Goal: Task Accomplishment & Management: Manage account settings

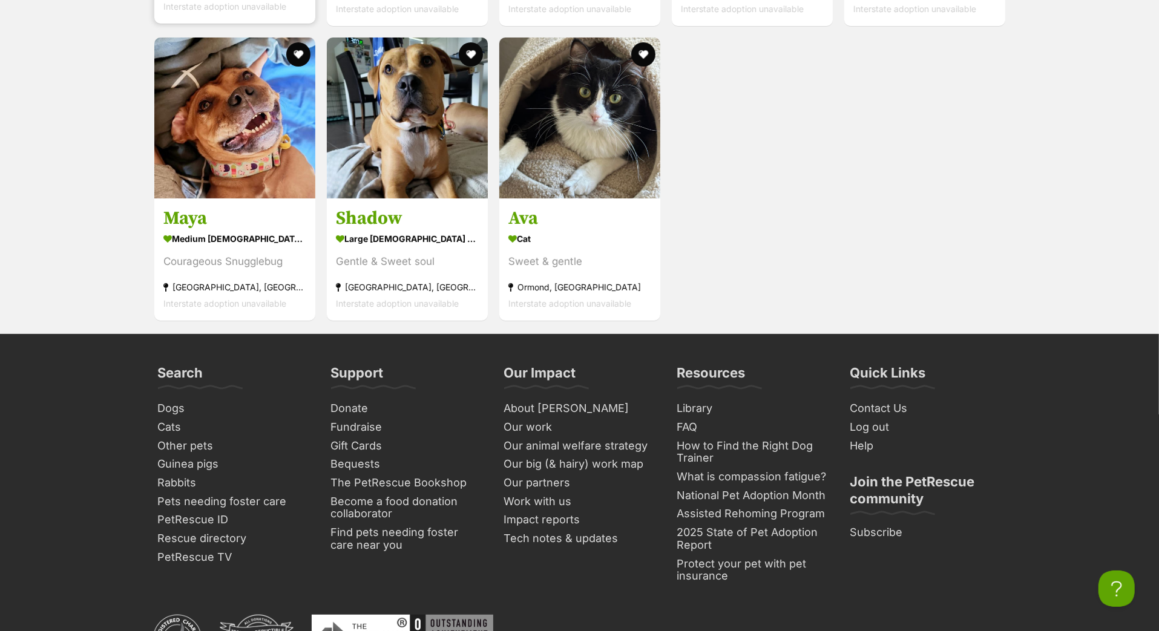
scroll to position [4048, 0]
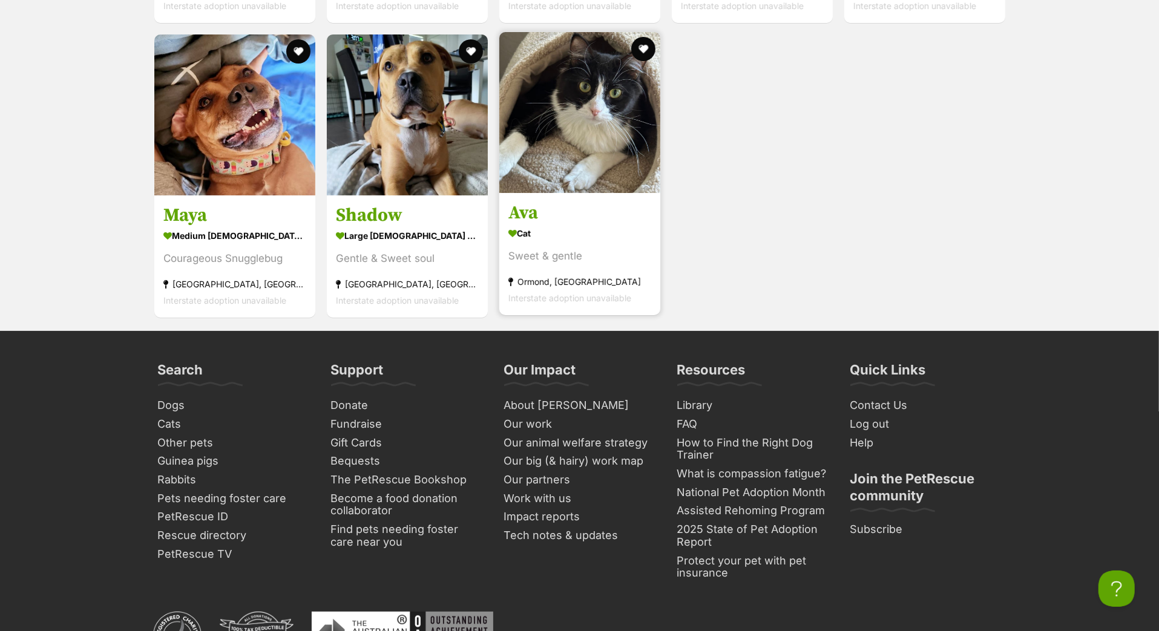
click at [530, 225] on h3 "Ava" at bounding box center [579, 213] width 143 height 23
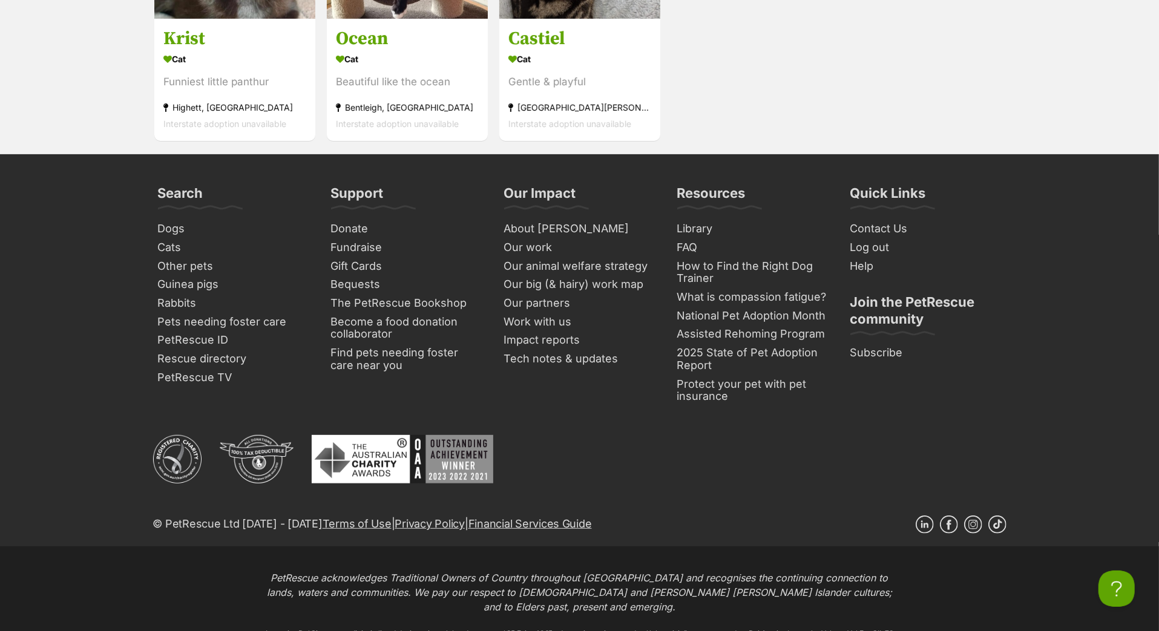
scroll to position [4236, 0]
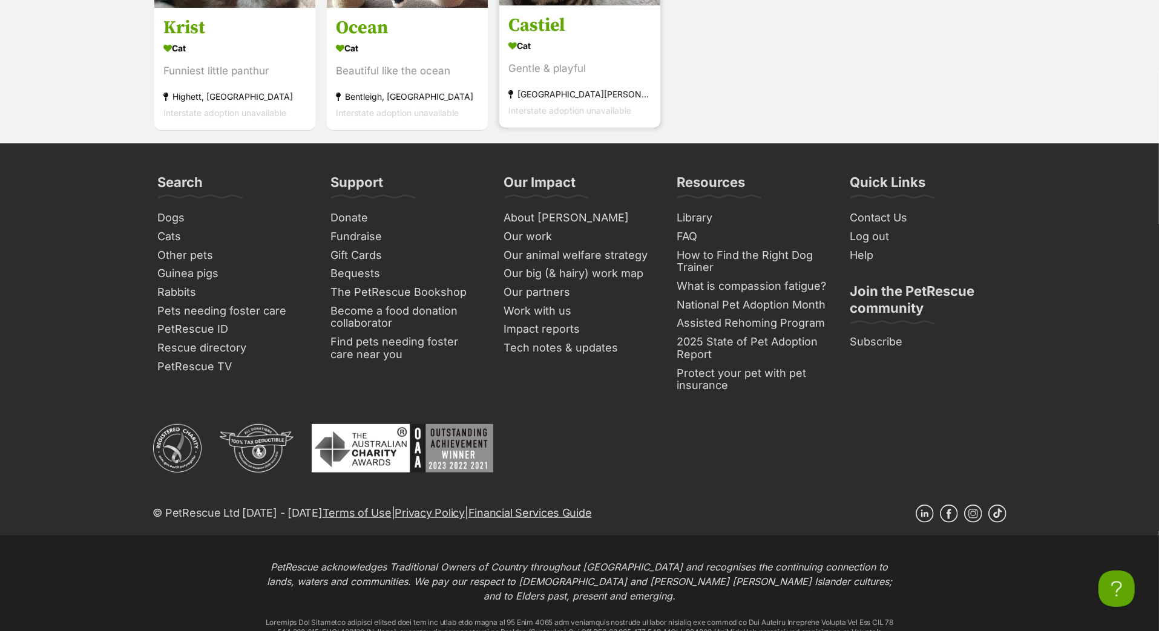
click at [564, 37] on h3 "Castiel" at bounding box center [579, 25] width 143 height 23
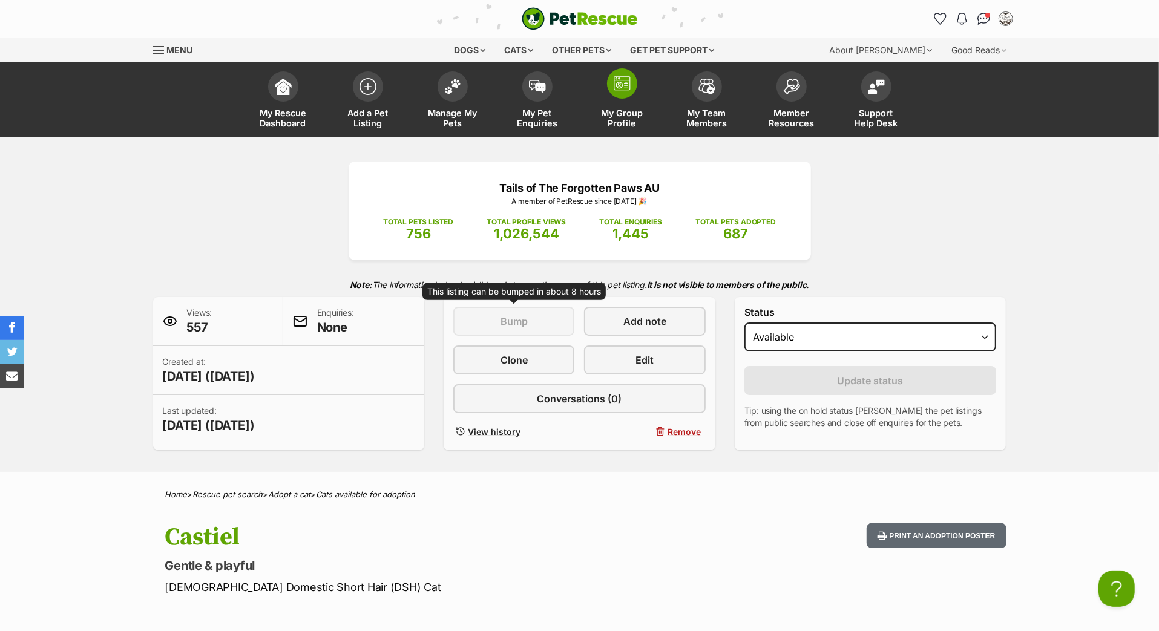
click at [610, 123] on span "My Group Profile" at bounding box center [622, 118] width 54 height 21
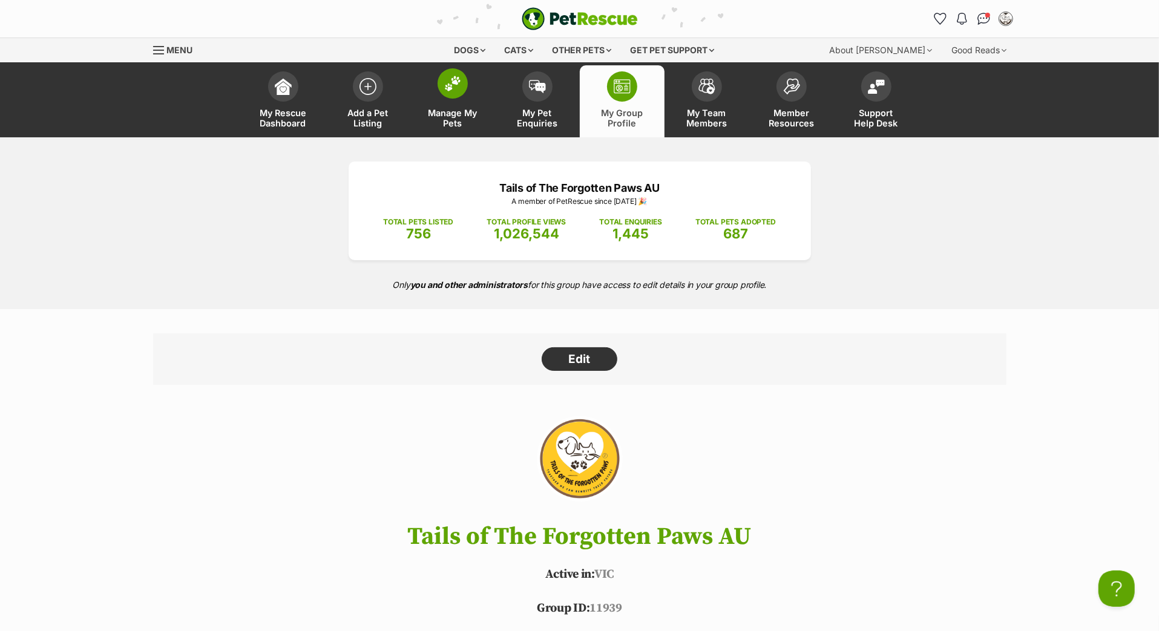
click at [459, 116] on link "Manage My Pets" at bounding box center [452, 101] width 85 height 72
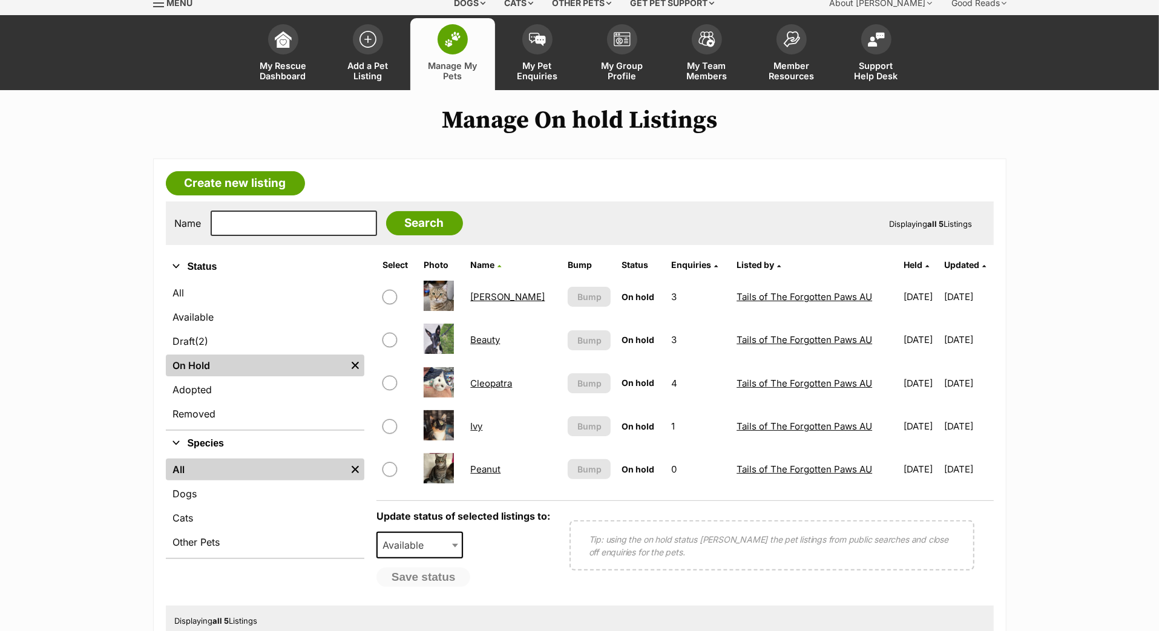
scroll to position [50, 0]
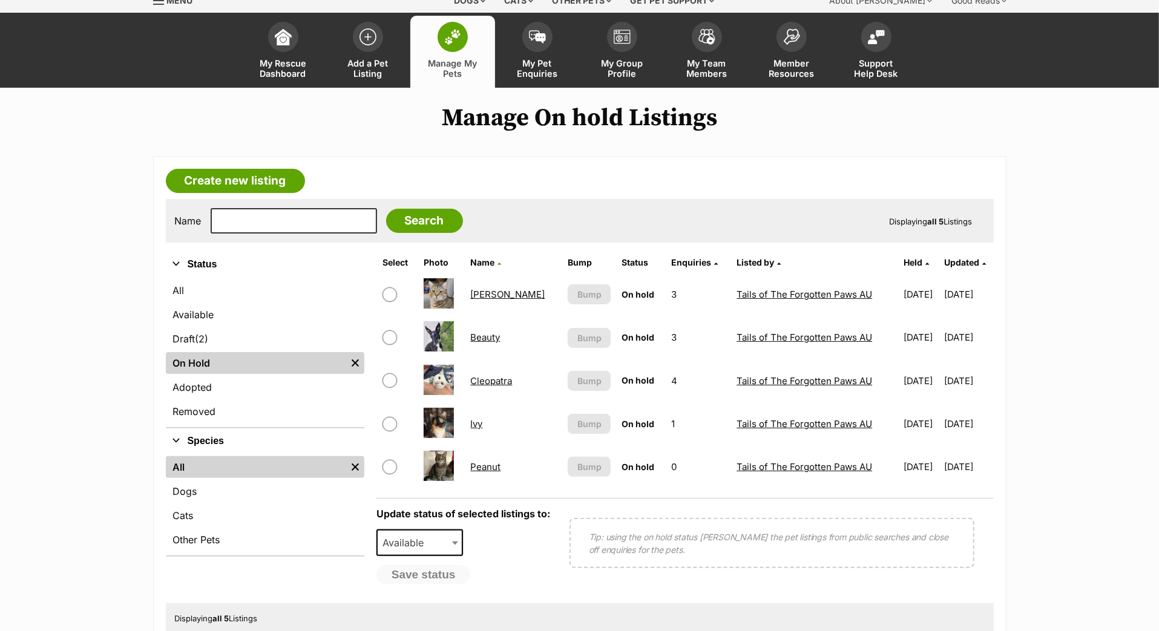
click at [511, 445] on td "Ivy" at bounding box center [513, 424] width 96 height 42
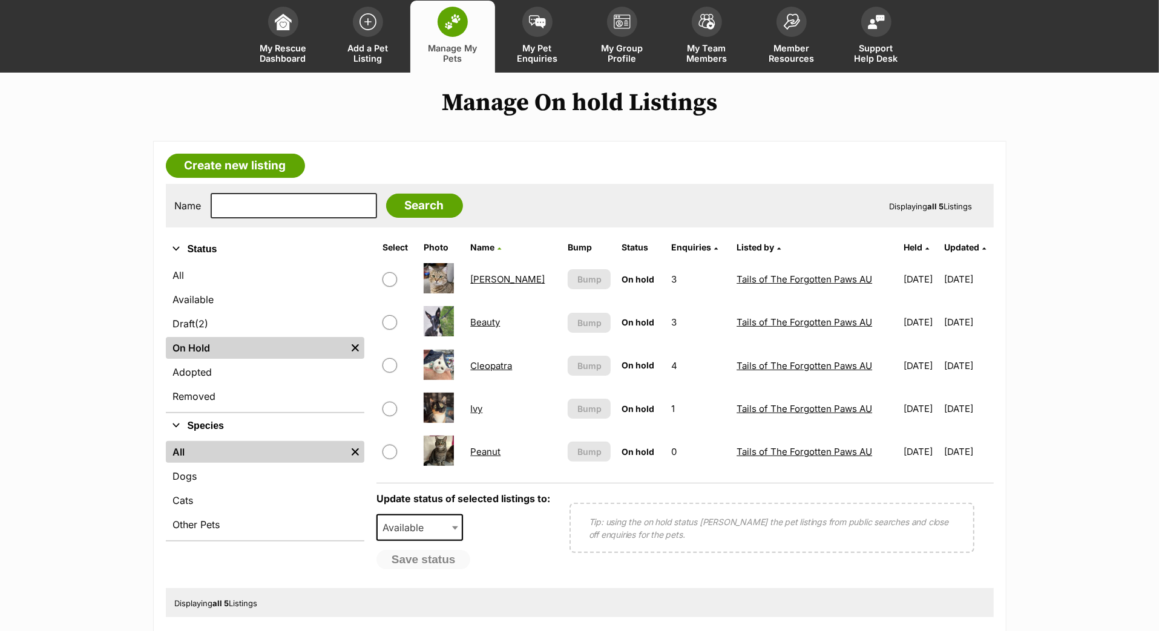
scroll to position [66, 0]
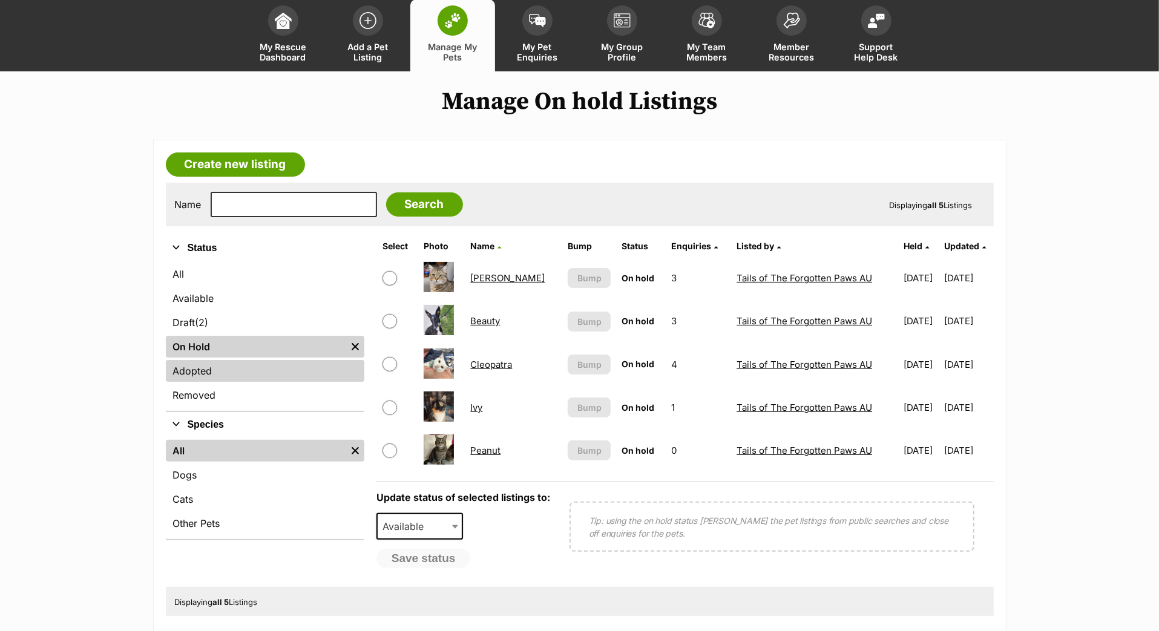
click at [281, 382] on link "Adopted" at bounding box center [265, 371] width 199 height 22
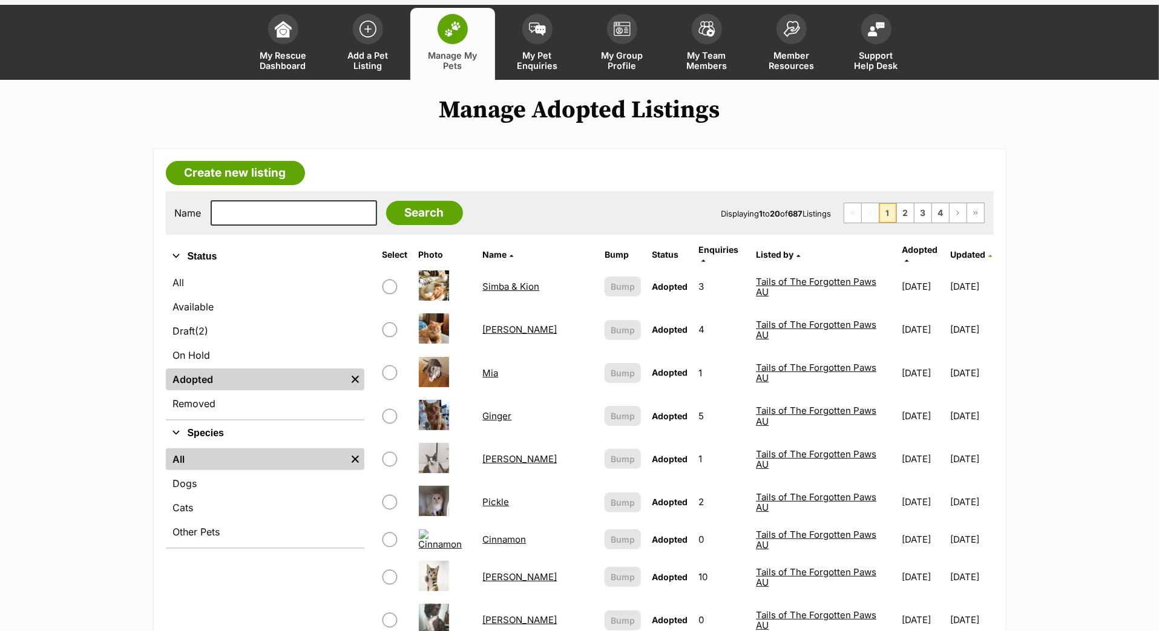
scroll to position [59, 0]
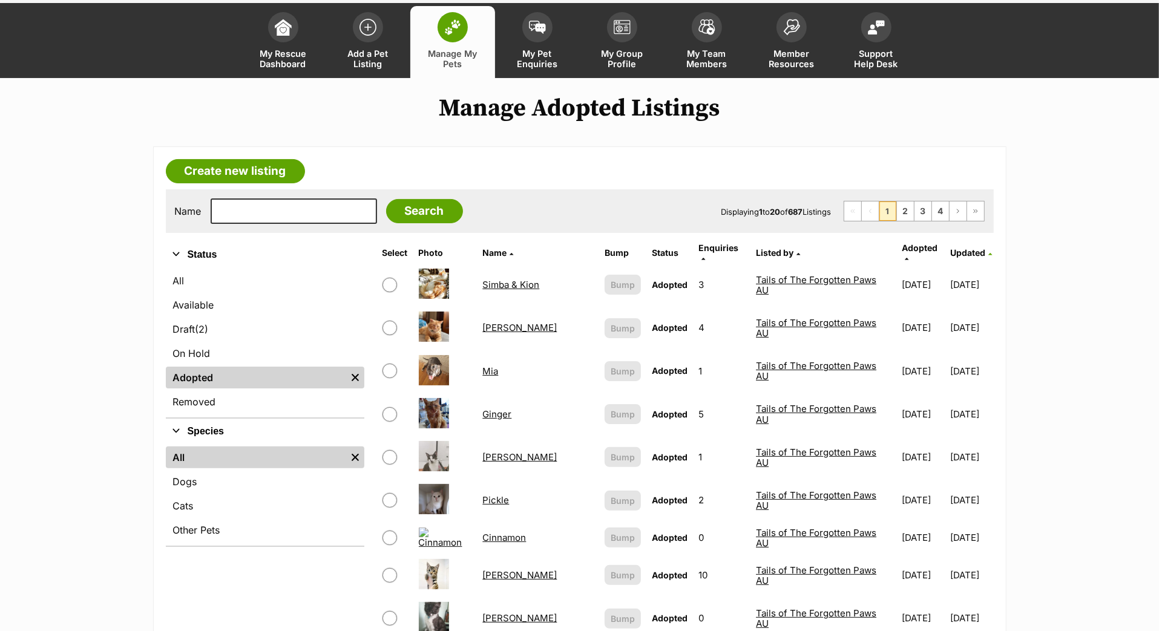
click at [961, 258] on span "Updated" at bounding box center [968, 253] width 35 height 10
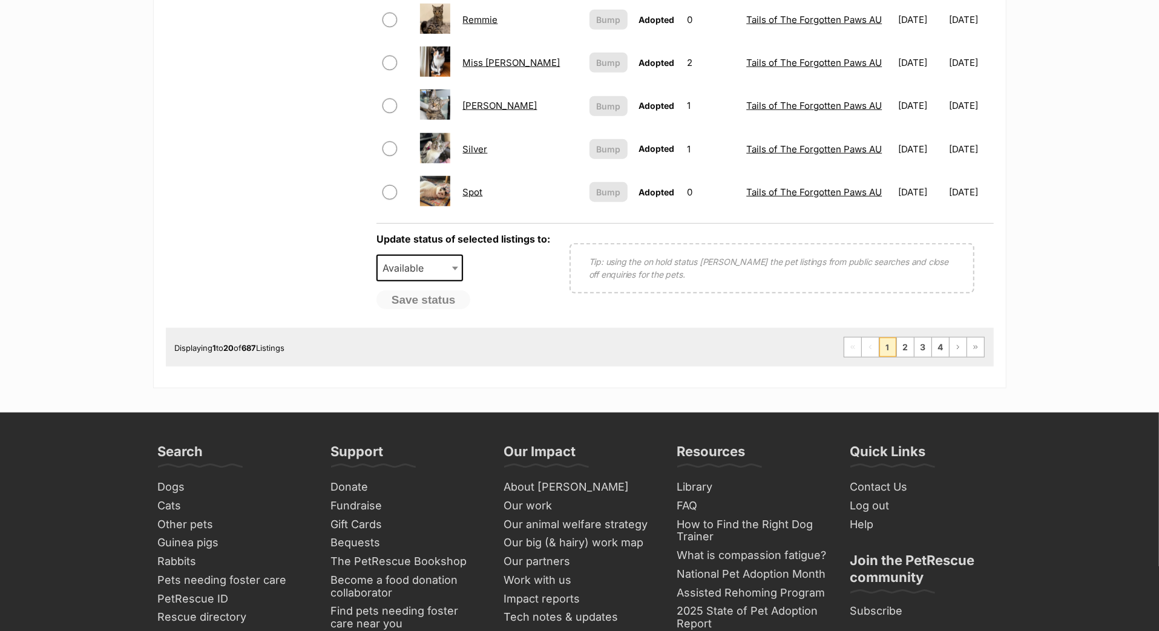
scroll to position [973, 0]
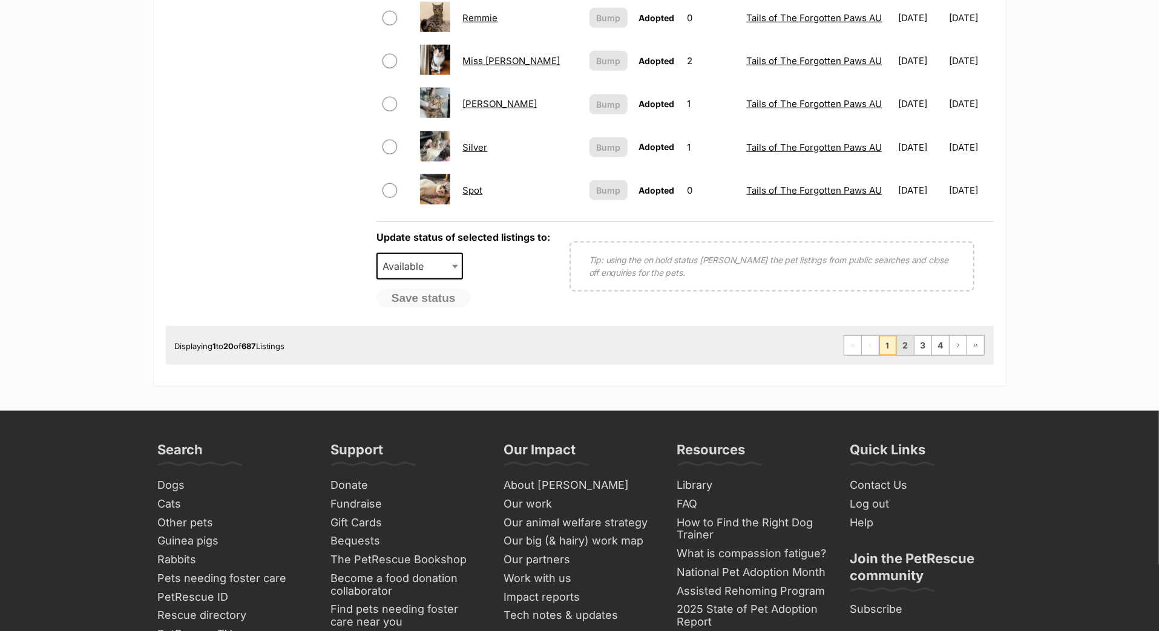
click at [897, 355] on link "2" at bounding box center [905, 345] width 17 height 19
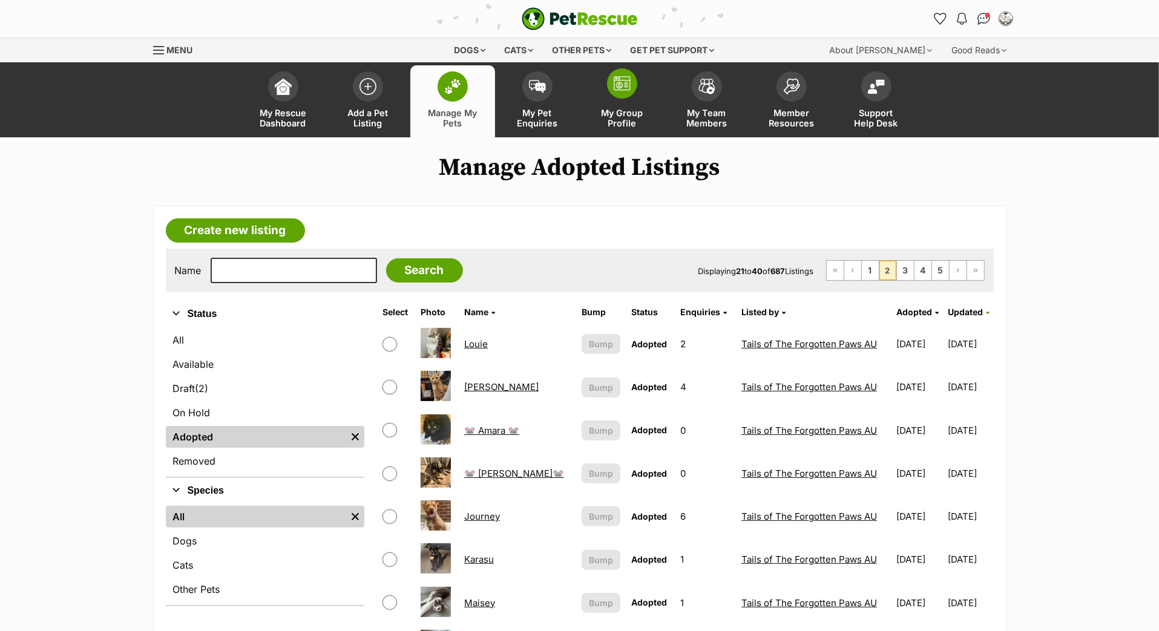
click at [628, 91] on img at bounding box center [622, 83] width 17 height 15
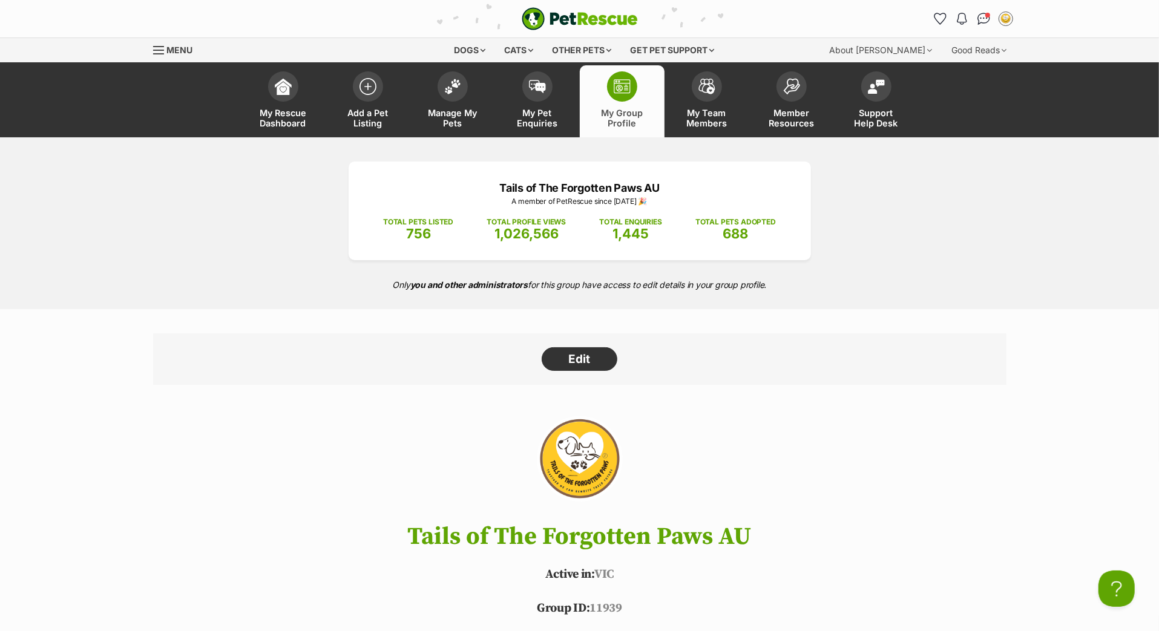
click at [563, 260] on div "Tails of The Forgotten Paws AU A member of [PERSON_NAME] since [DATE] 🎉 TOTAL P…" at bounding box center [580, 211] width 462 height 99
